Goal: Share content

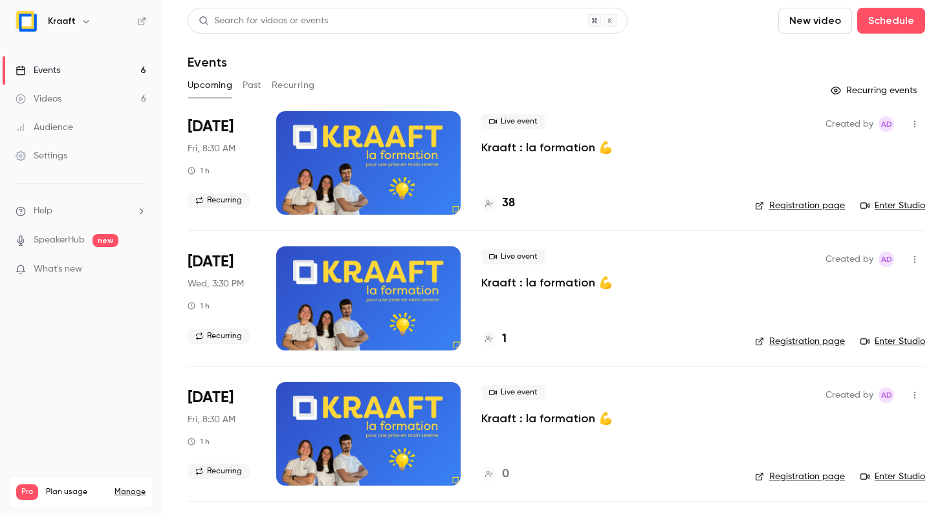
click at [254, 90] on button "Past" at bounding box center [252, 85] width 19 height 21
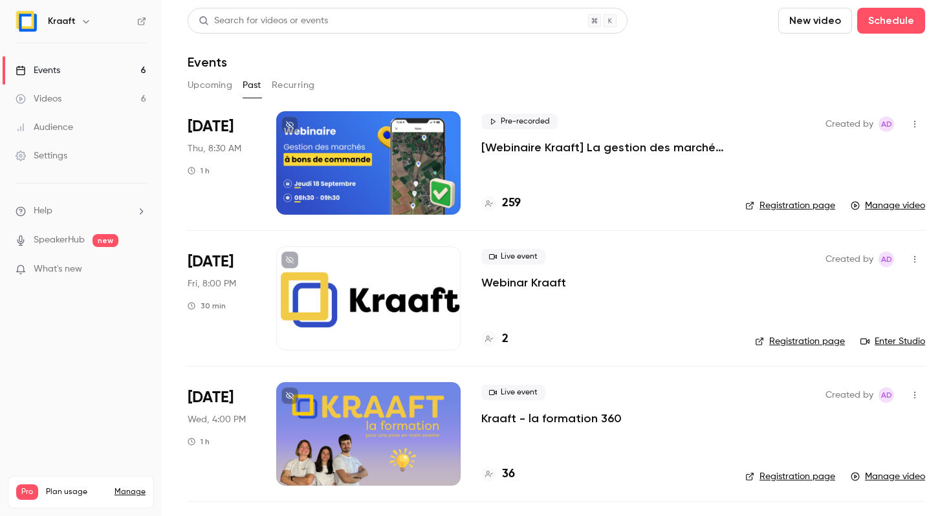
click at [916, 124] on icon "button" at bounding box center [915, 124] width 10 height 9
click at [817, 156] on div "Share" at bounding box center [865, 157] width 98 height 13
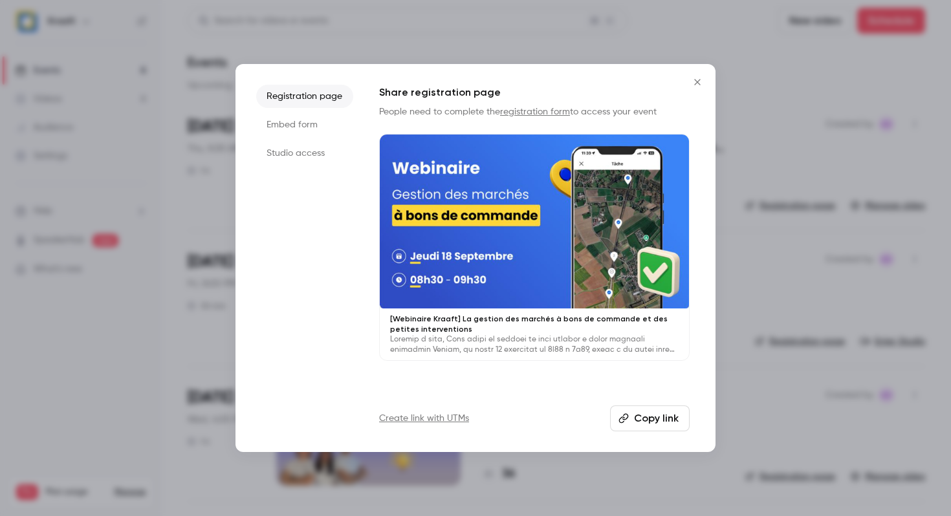
click at [309, 126] on li "Embed form" at bounding box center [304, 124] width 97 height 23
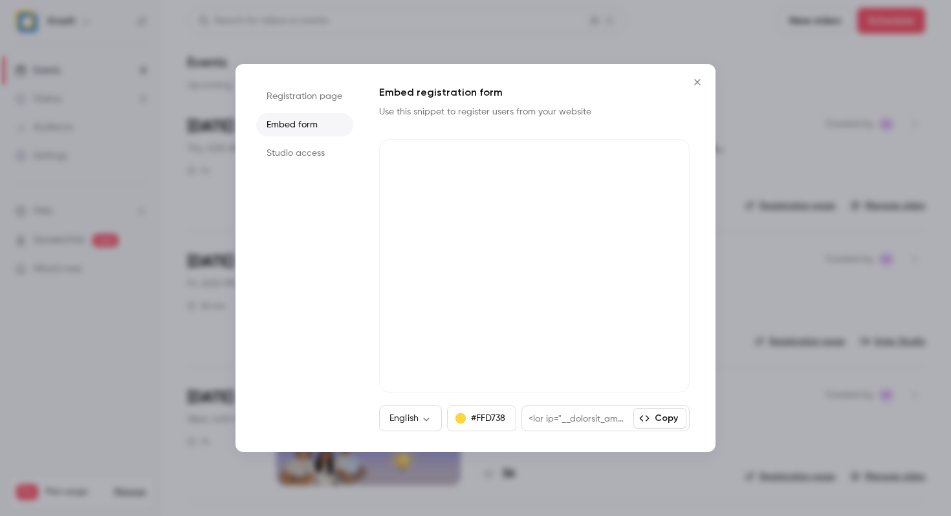
click at [307, 151] on li "Studio access" at bounding box center [304, 153] width 97 height 23
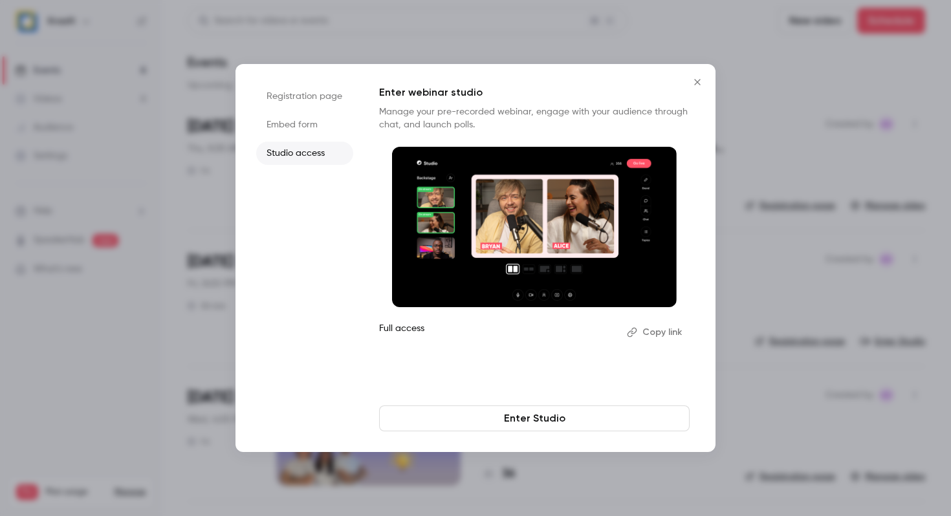
click at [694, 81] on icon "Close" at bounding box center [698, 82] width 16 height 10
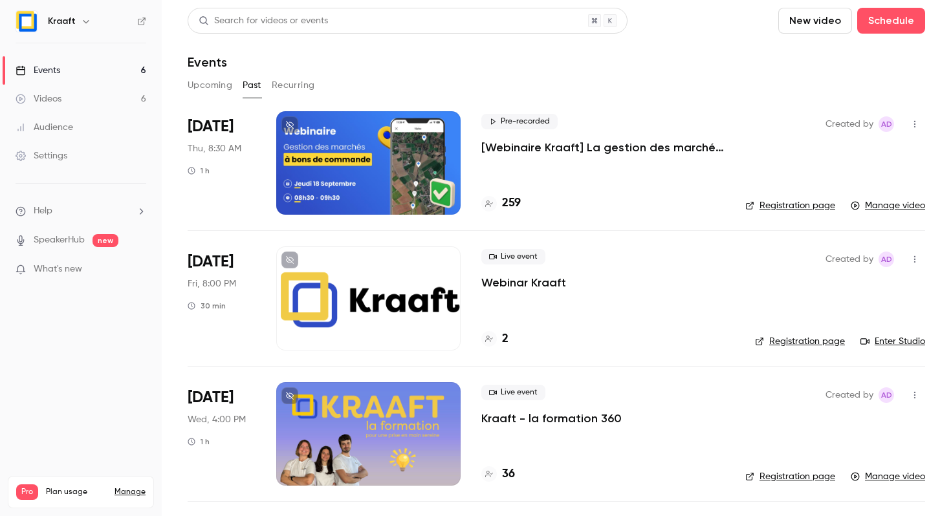
click at [532, 148] on p "[Webinaire Kraaft] La gestion des marchés à bons de commande et des petites int…" at bounding box center [602, 148] width 243 height 16
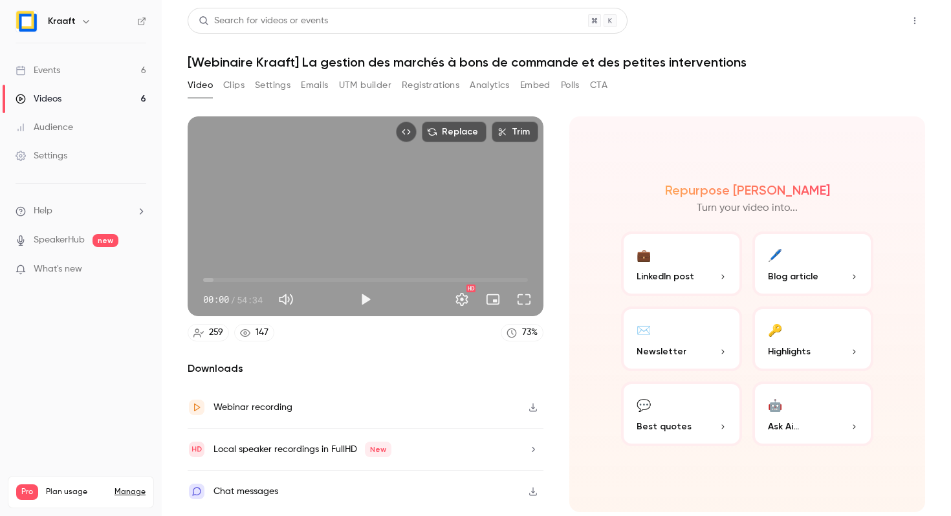
click at [868, 22] on button "Share" at bounding box center [868, 21] width 51 height 26
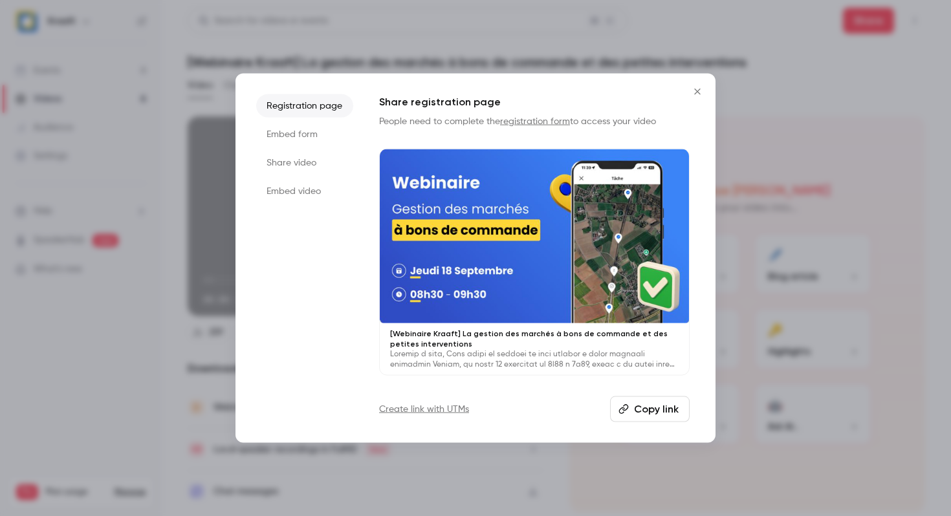
click at [280, 161] on li "Share video" at bounding box center [304, 162] width 97 height 23
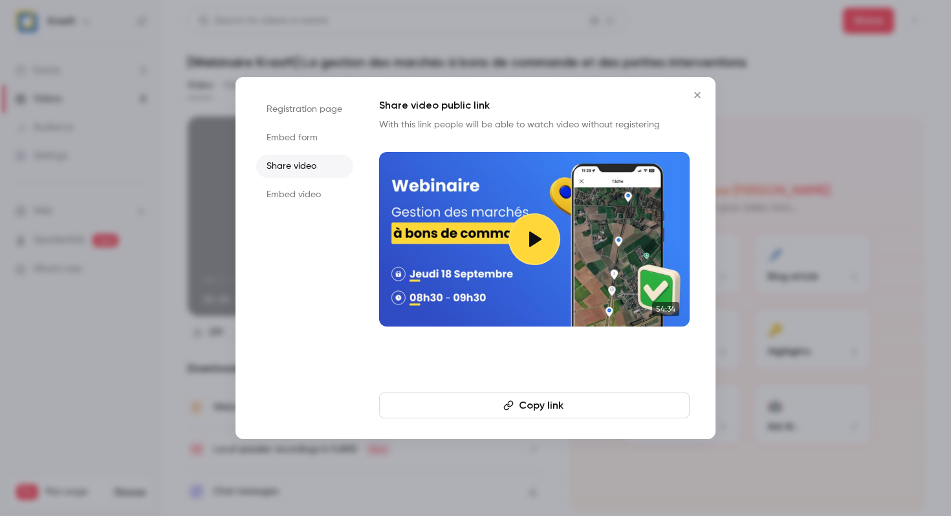
click at [506, 412] on button "Copy link" at bounding box center [534, 406] width 311 height 26
